Goal: Transaction & Acquisition: Purchase product/service

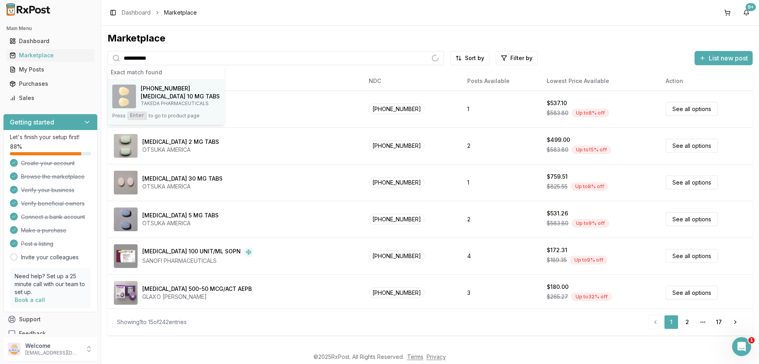
type input "**********"
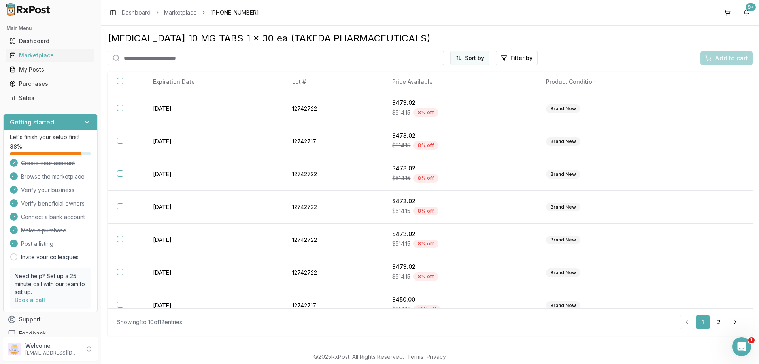
click at [476, 60] on html "Main Menu Dashboard Marketplace My Posts Purchases Sales Getting started Let's …" at bounding box center [379, 182] width 759 height 364
click at [454, 83] on div "Price (Low to High)" at bounding box center [450, 87] width 75 height 13
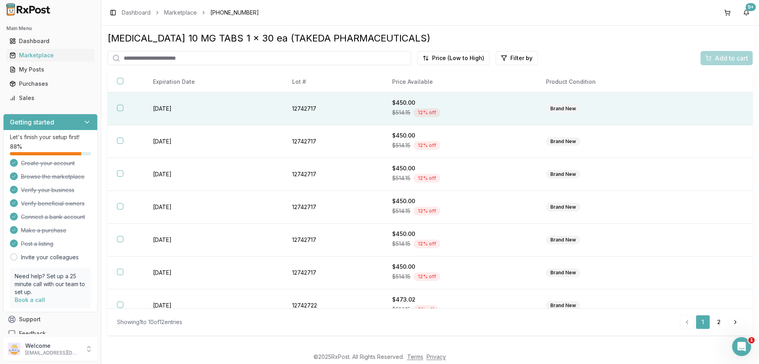
click at [120, 111] on button "button" at bounding box center [120, 108] width 6 height 6
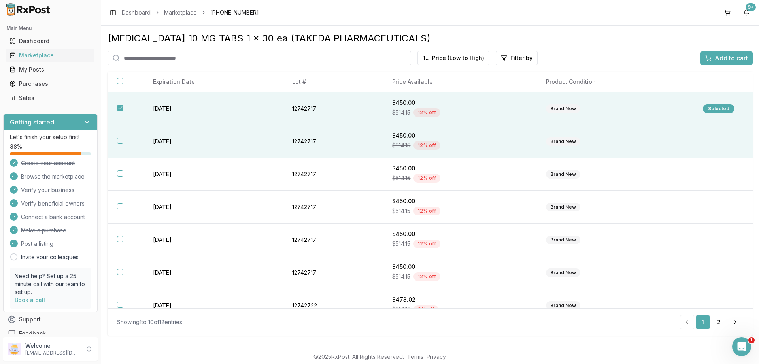
click at [120, 141] on th at bounding box center [125, 141] width 36 height 33
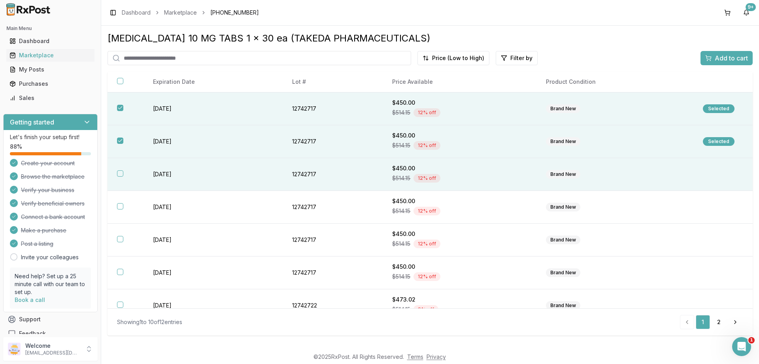
click at [119, 176] on button "button" at bounding box center [120, 173] width 6 height 6
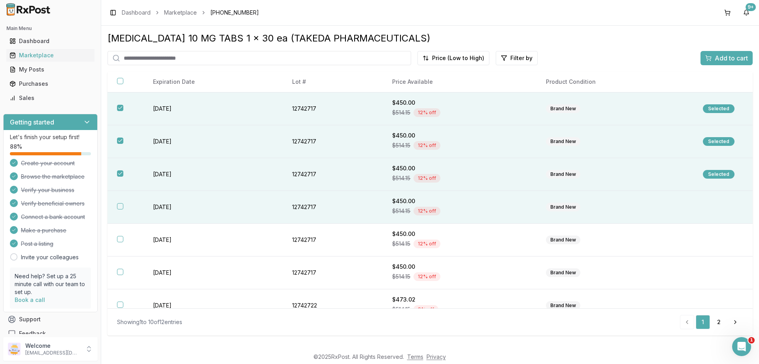
click at [120, 209] on button "button" at bounding box center [120, 206] width 6 height 6
click at [725, 64] on button "Add to cart" at bounding box center [726, 58] width 52 height 14
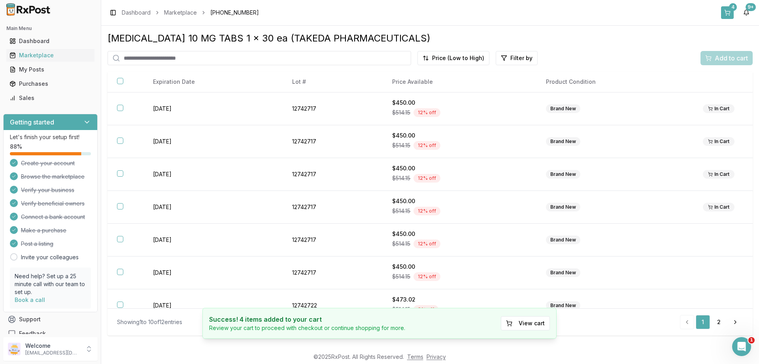
click at [729, 11] on button "4" at bounding box center [727, 12] width 13 height 13
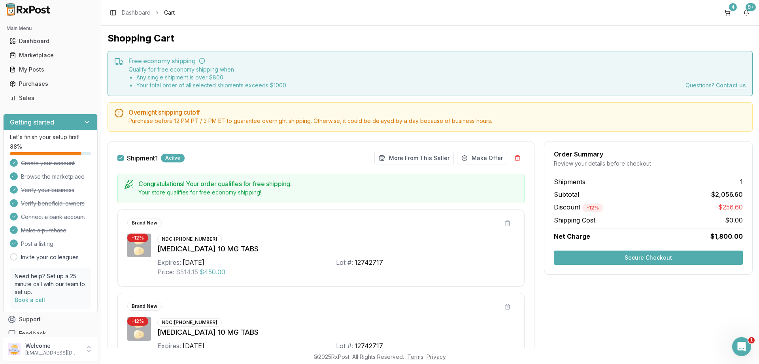
click at [661, 262] on button "Secure Checkout" at bounding box center [647, 257] width 189 height 14
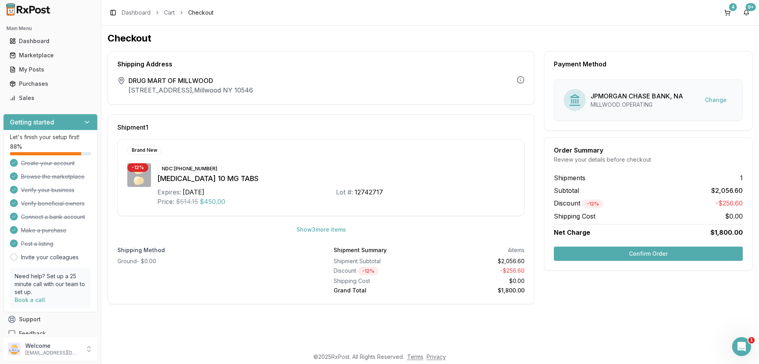
click at [654, 255] on button "Confirm Order" at bounding box center [647, 254] width 189 height 14
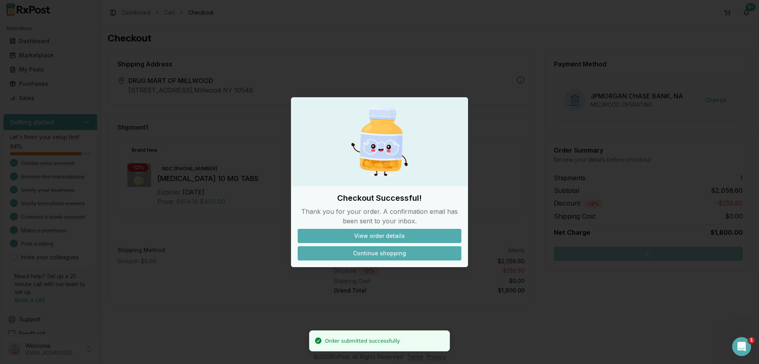
click at [399, 255] on button "Continue shopping" at bounding box center [379, 253] width 164 height 14
